Goal: Transaction & Acquisition: Purchase product/service

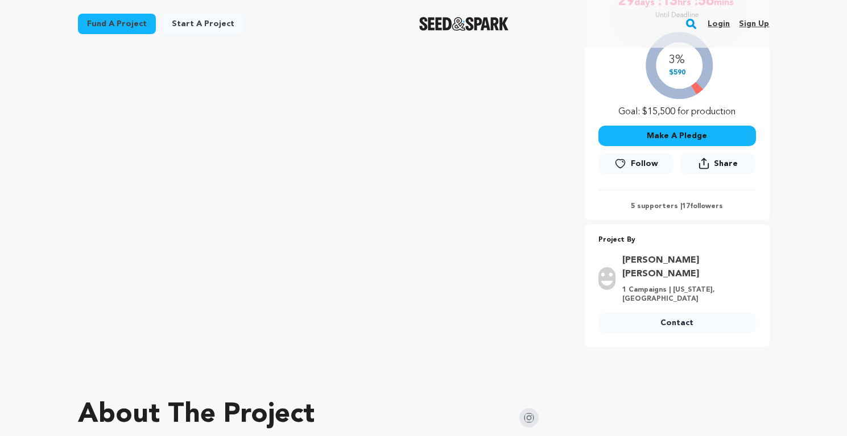
scroll to position [250, 0]
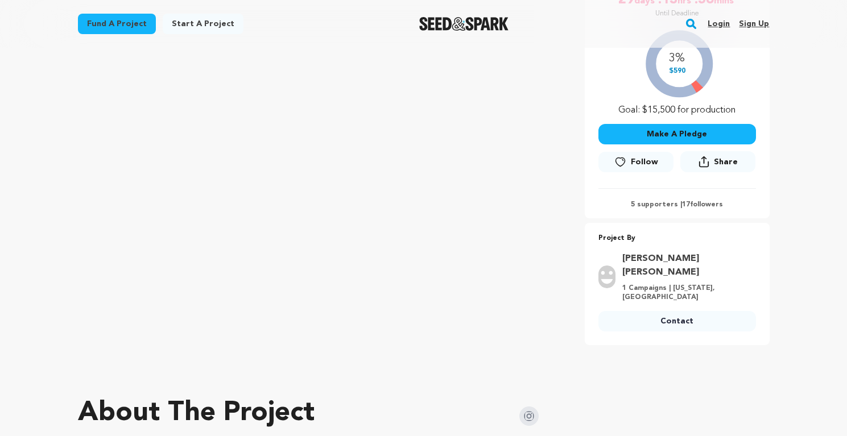
click at [661, 136] on button "Make A Pledge" at bounding box center [678, 134] width 158 height 20
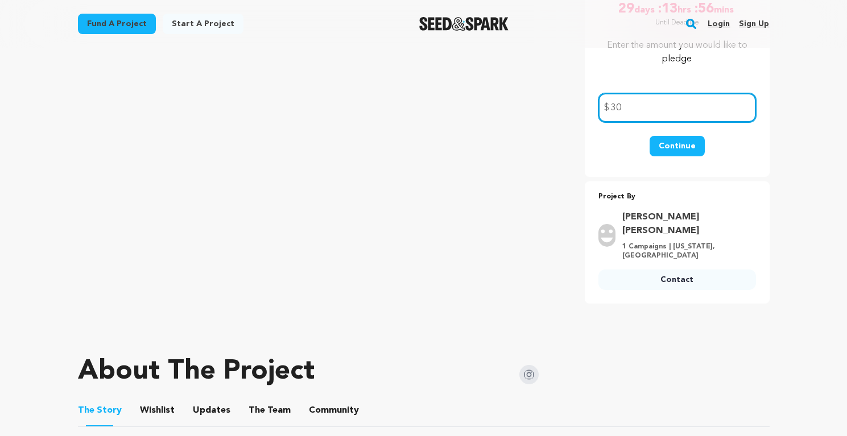
type input "3"
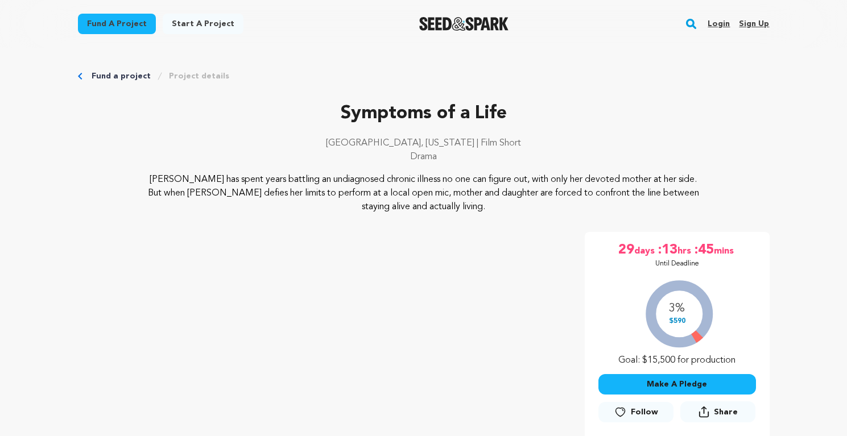
click at [657, 381] on button "Make A Pledge" at bounding box center [678, 384] width 158 height 20
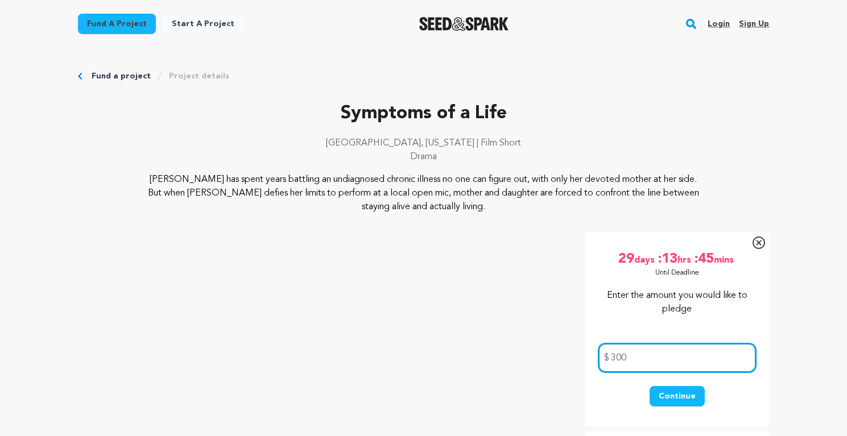
type input "300"
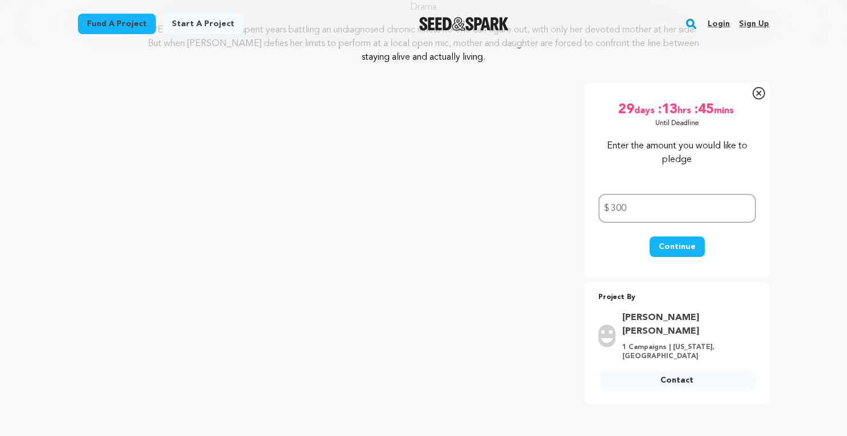
scroll to position [159, 0]
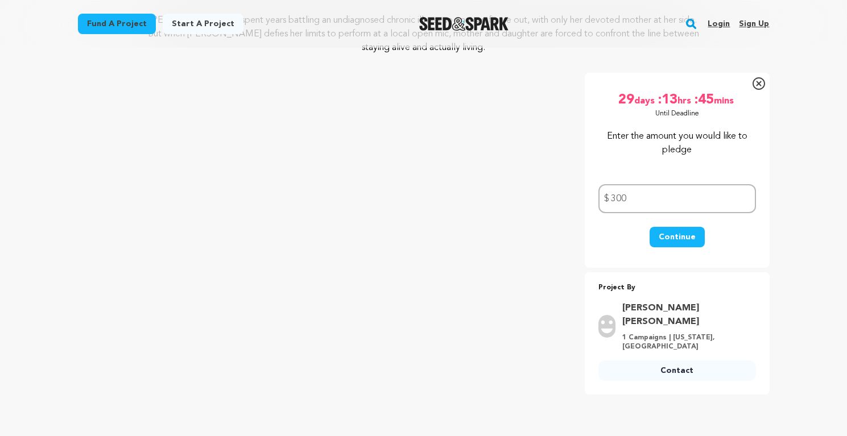
click at [760, 82] on icon at bounding box center [758, 83] width 5 height 5
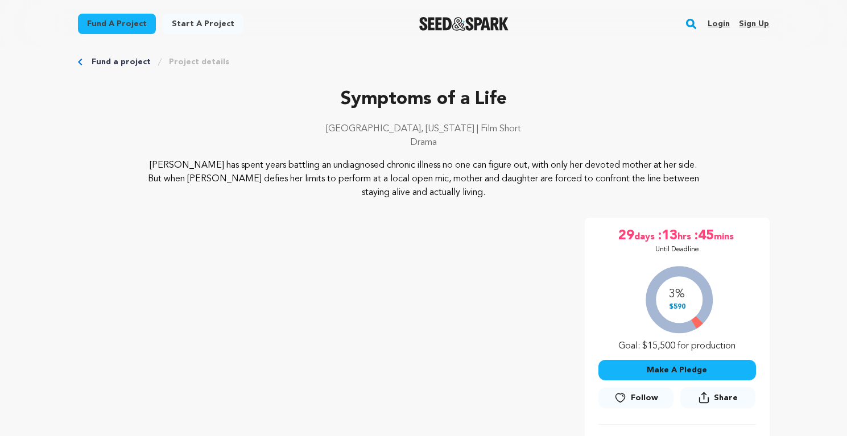
scroll to position [0, 0]
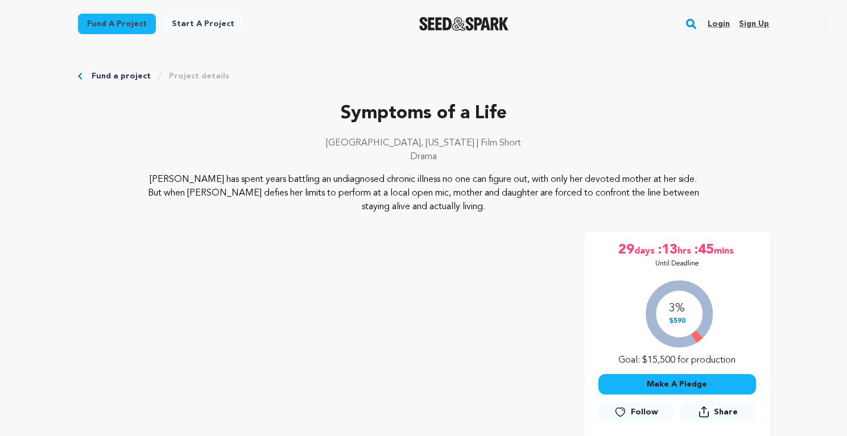
click at [684, 381] on button "Make A Pledge" at bounding box center [678, 384] width 158 height 20
